Goal: Task Accomplishment & Management: Manage account settings

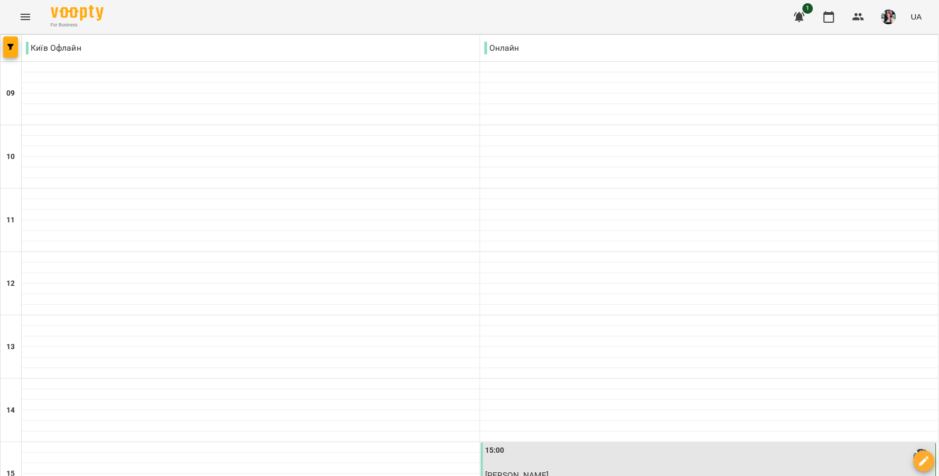
scroll to position [352, 0]
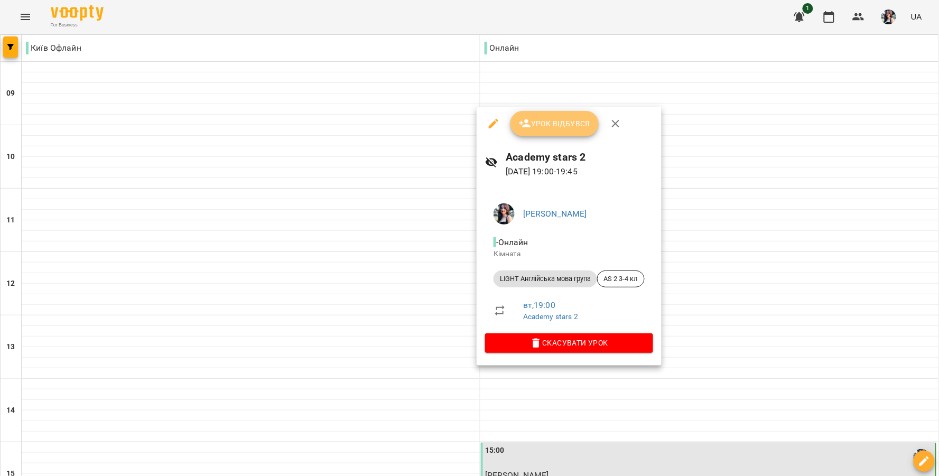
click at [533, 125] on span "Урок відбувся" at bounding box center [555, 123] width 72 height 13
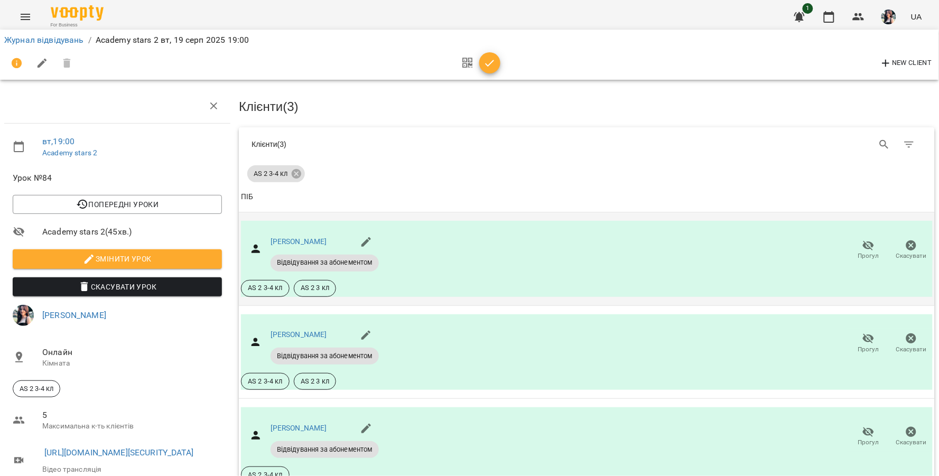
scroll to position [94, 0]
click at [486, 68] on icon "button" at bounding box center [490, 63] width 13 height 13
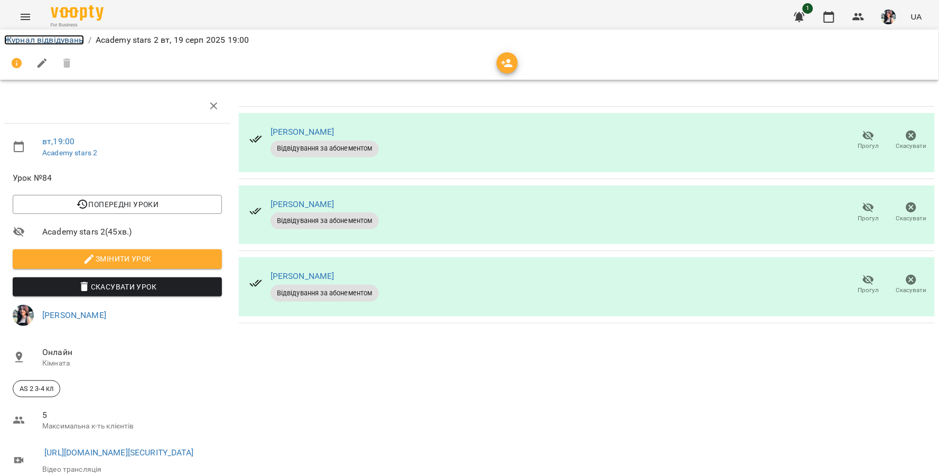
click at [32, 39] on link "Журнал відвідувань" at bounding box center [44, 40] width 80 height 10
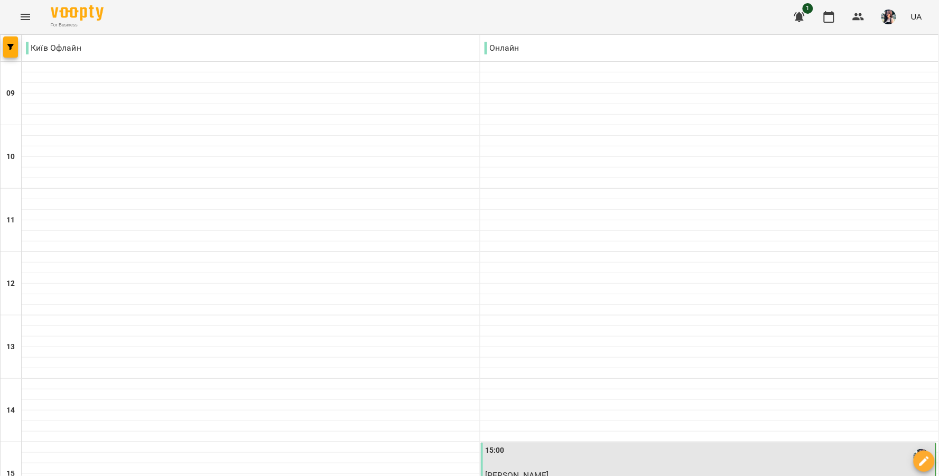
click at [587, 445] on div "15:00" at bounding box center [709, 457] width 449 height 24
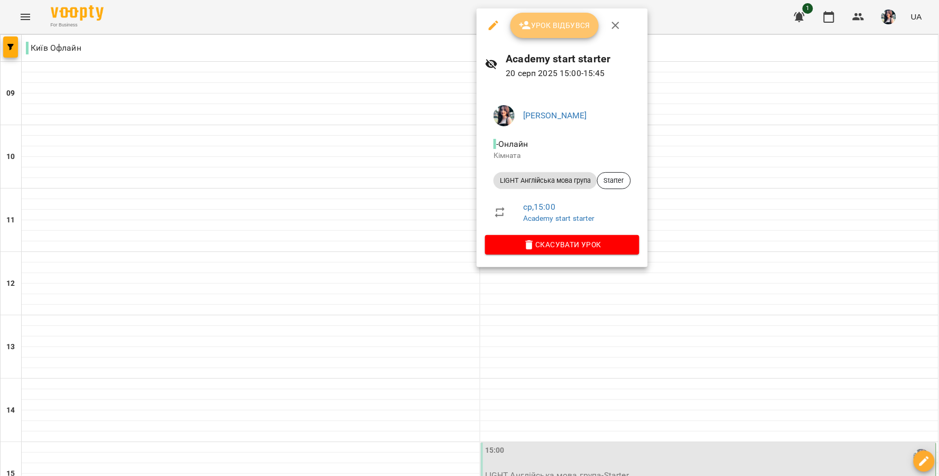
click at [544, 29] on span "Урок відбувся" at bounding box center [555, 25] width 72 height 13
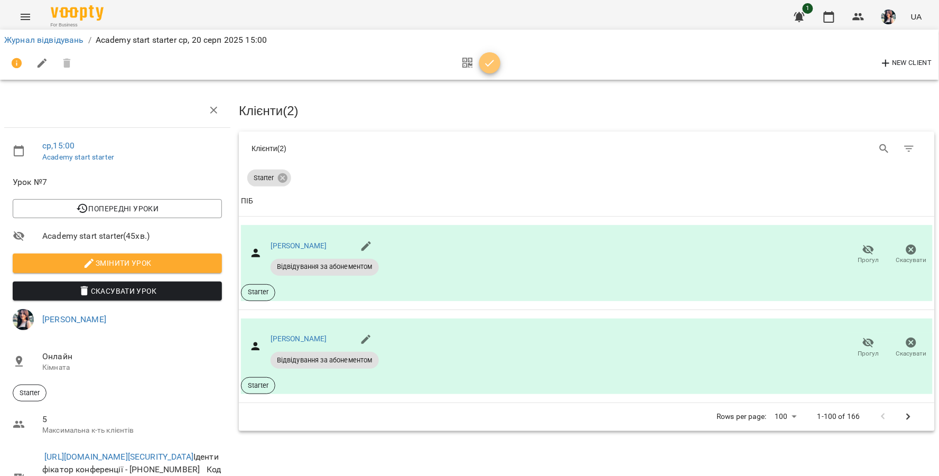
click at [493, 67] on icon "button" at bounding box center [490, 63] width 13 height 13
